Goal: Transaction & Acquisition: Download file/media

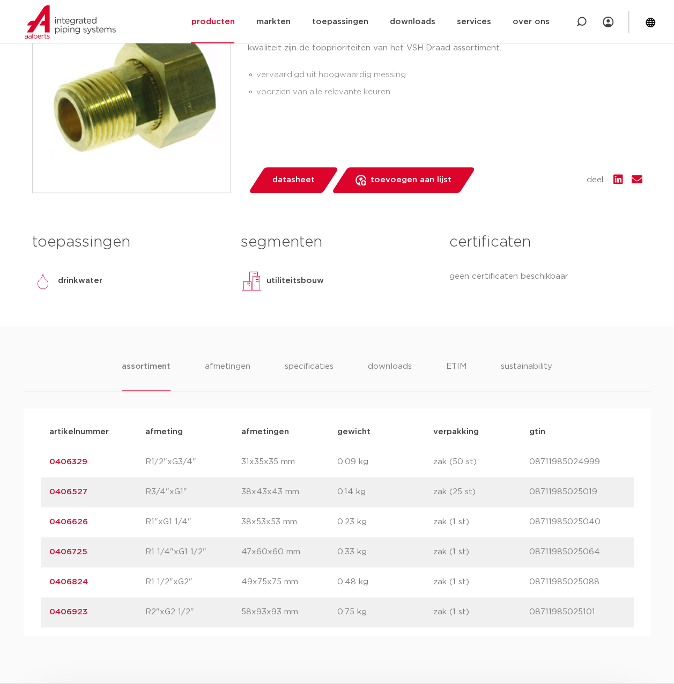
scroll to position [322, 0]
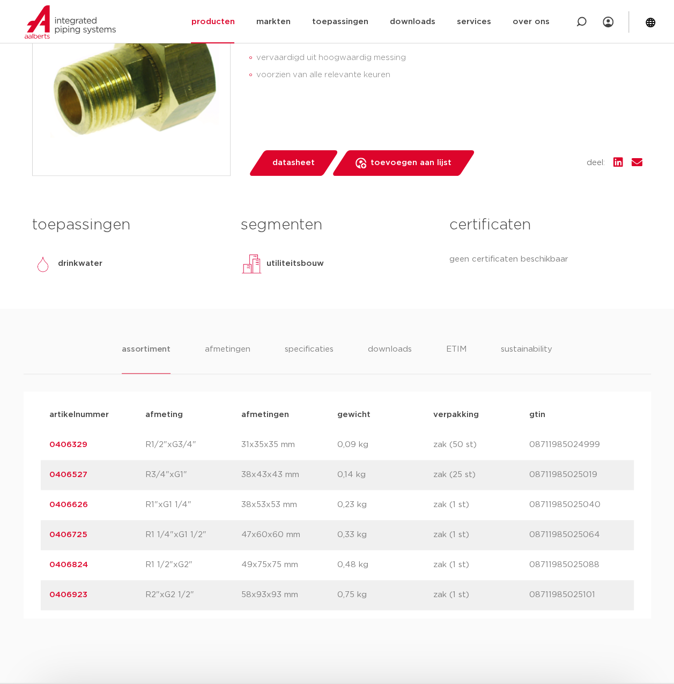
click at [80, 567] on link "0406824" at bounding box center [68, 565] width 39 height 8
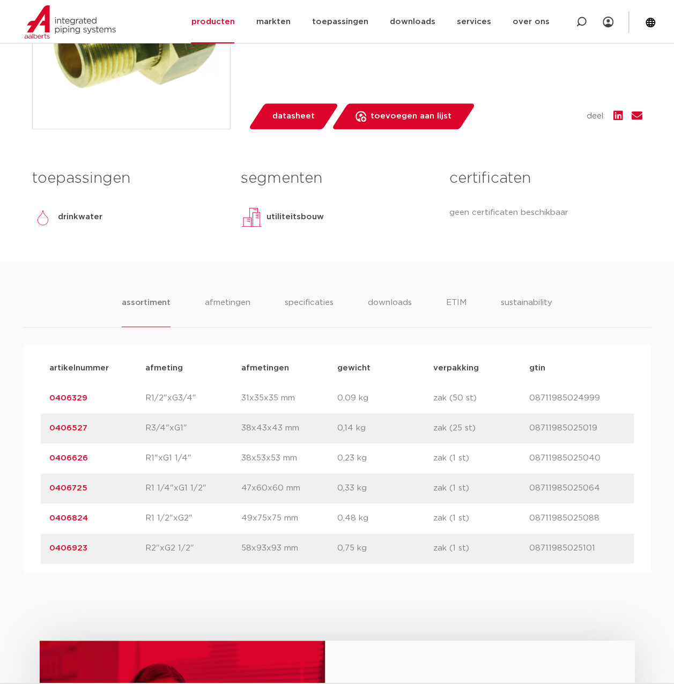
scroll to position [429, 0]
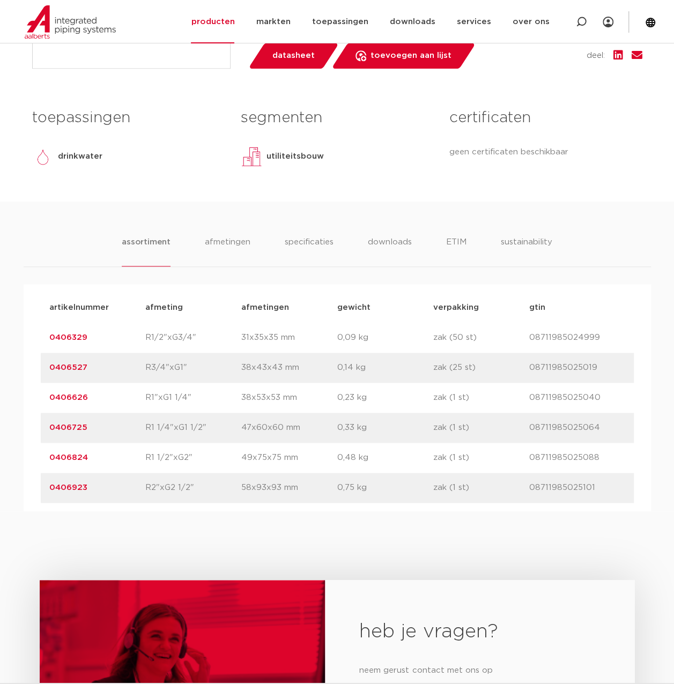
click at [167, 455] on p "R1 1/2"xG2"" at bounding box center [193, 457] width 96 height 13
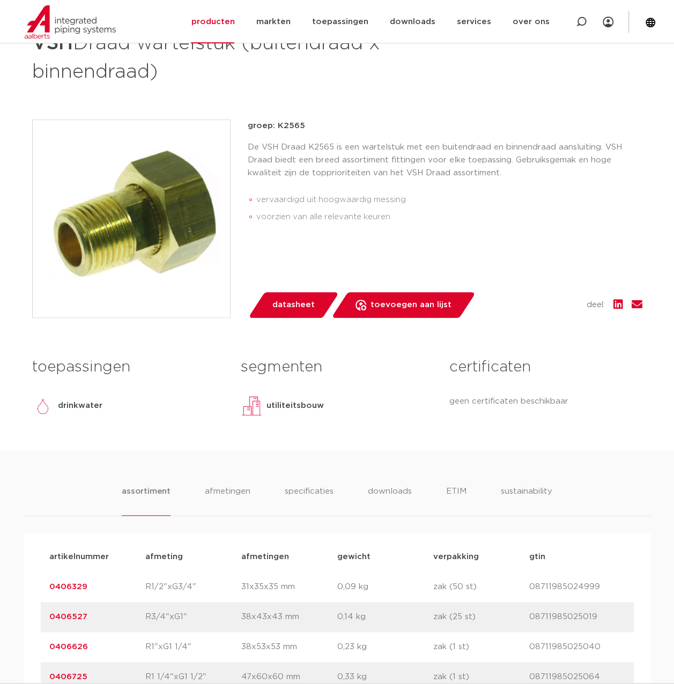
scroll to position [322, 0]
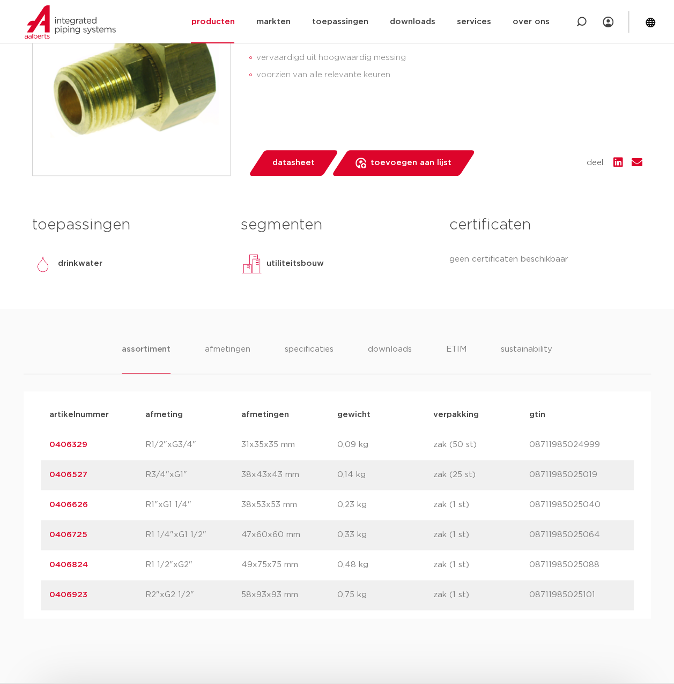
click at [394, 342] on div "assortiment afmetingen specificaties downloads ETIM sustainability assortiment …" at bounding box center [337, 464] width 674 height 310
click at [391, 350] on li "downloads" at bounding box center [389, 358] width 45 height 31
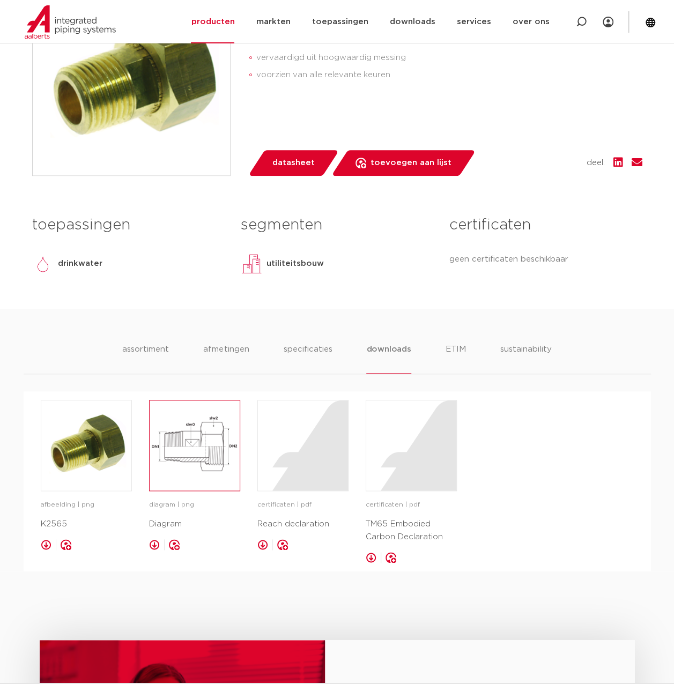
click at [207, 452] on img at bounding box center [195, 446] width 90 height 90
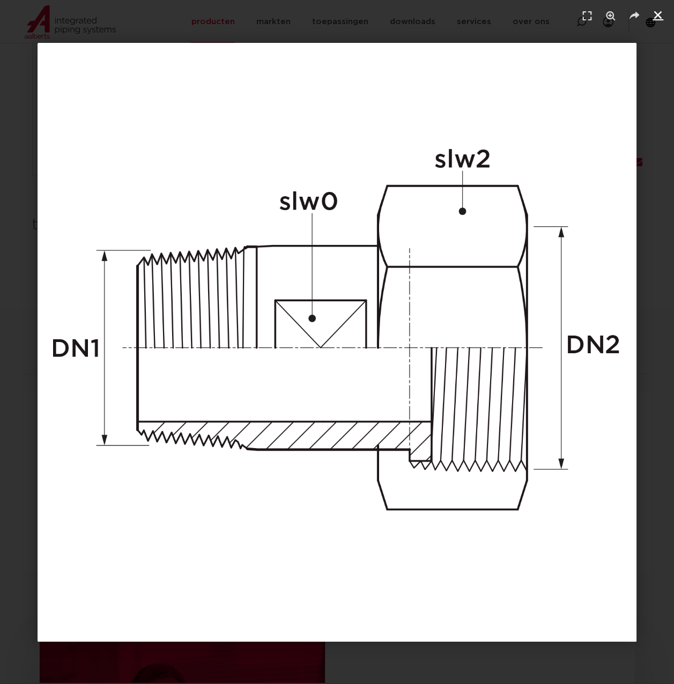
click at [655, 17] on icon "Sluiten (Esc)" at bounding box center [658, 15] width 11 height 11
